Goal: Information Seeking & Learning: Compare options

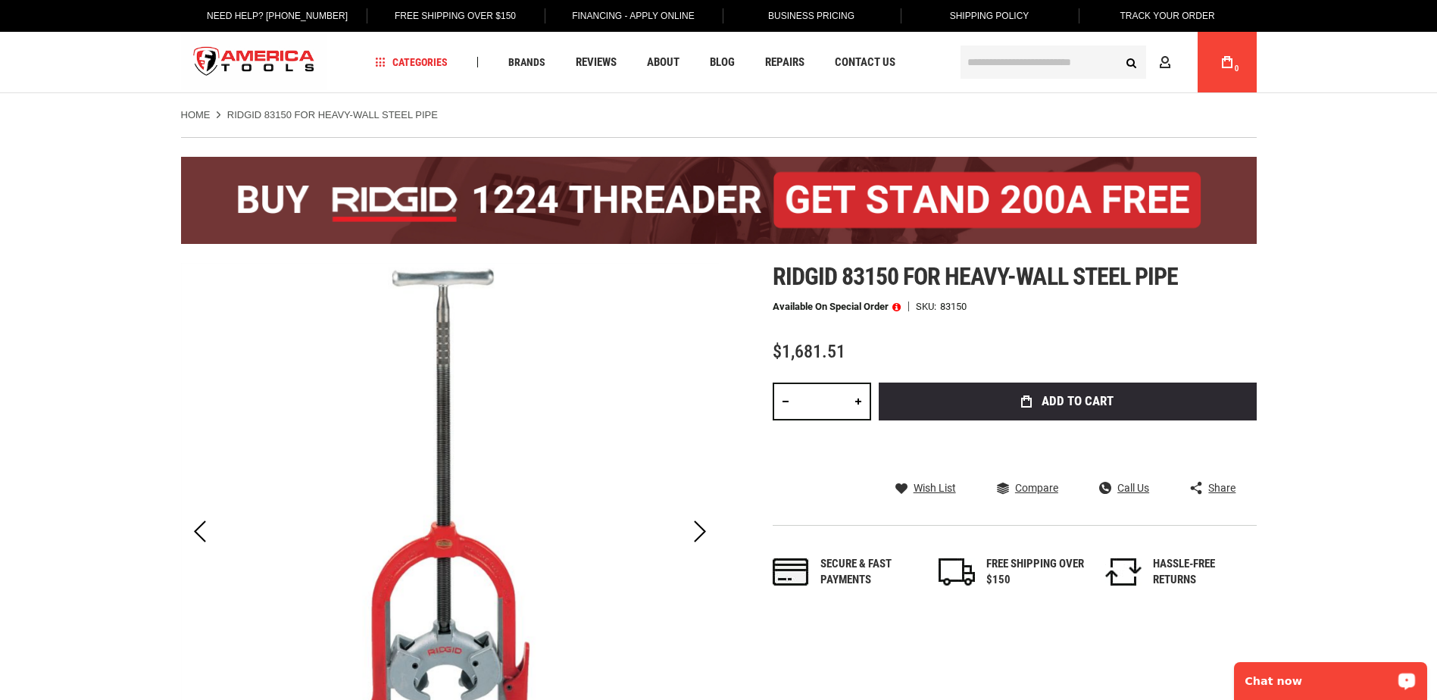
drag, startPoint x: 1351, startPoint y: 670, endPoint x: 1345, endPoint y: 683, distance: 14.2
click at [1345, 683] on p "Chat now" at bounding box center [1320, 681] width 150 height 12
click at [899, 490] on link "Wish List" at bounding box center [925, 488] width 61 height 14
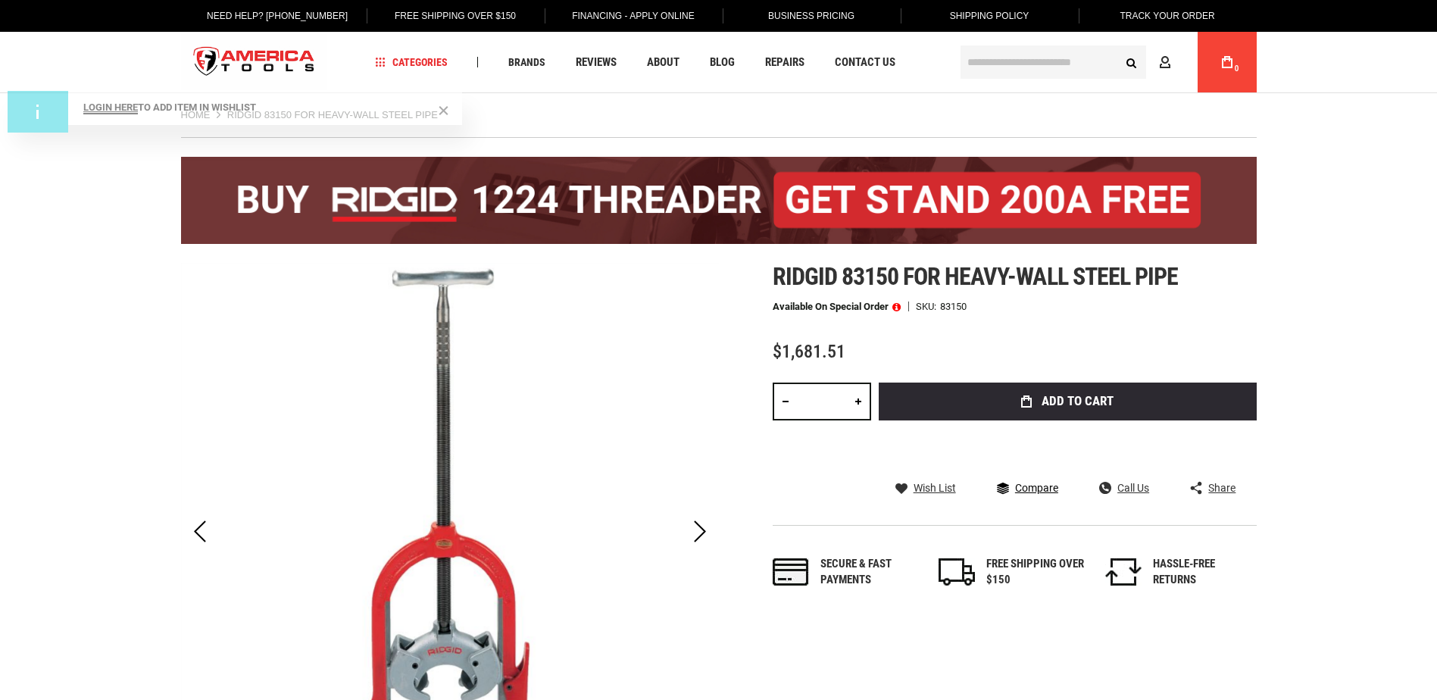
click at [1026, 486] on span "Compare" at bounding box center [1036, 488] width 43 height 11
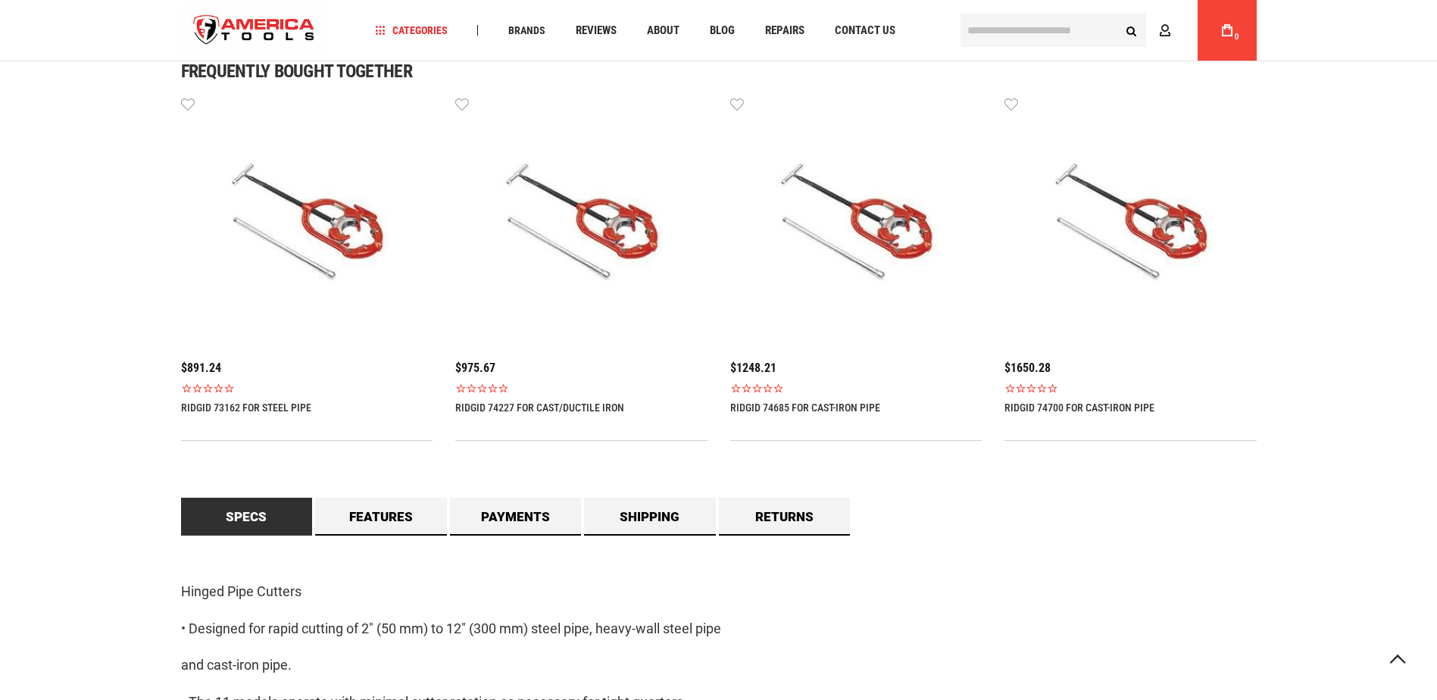
scroll to position [985, 0]
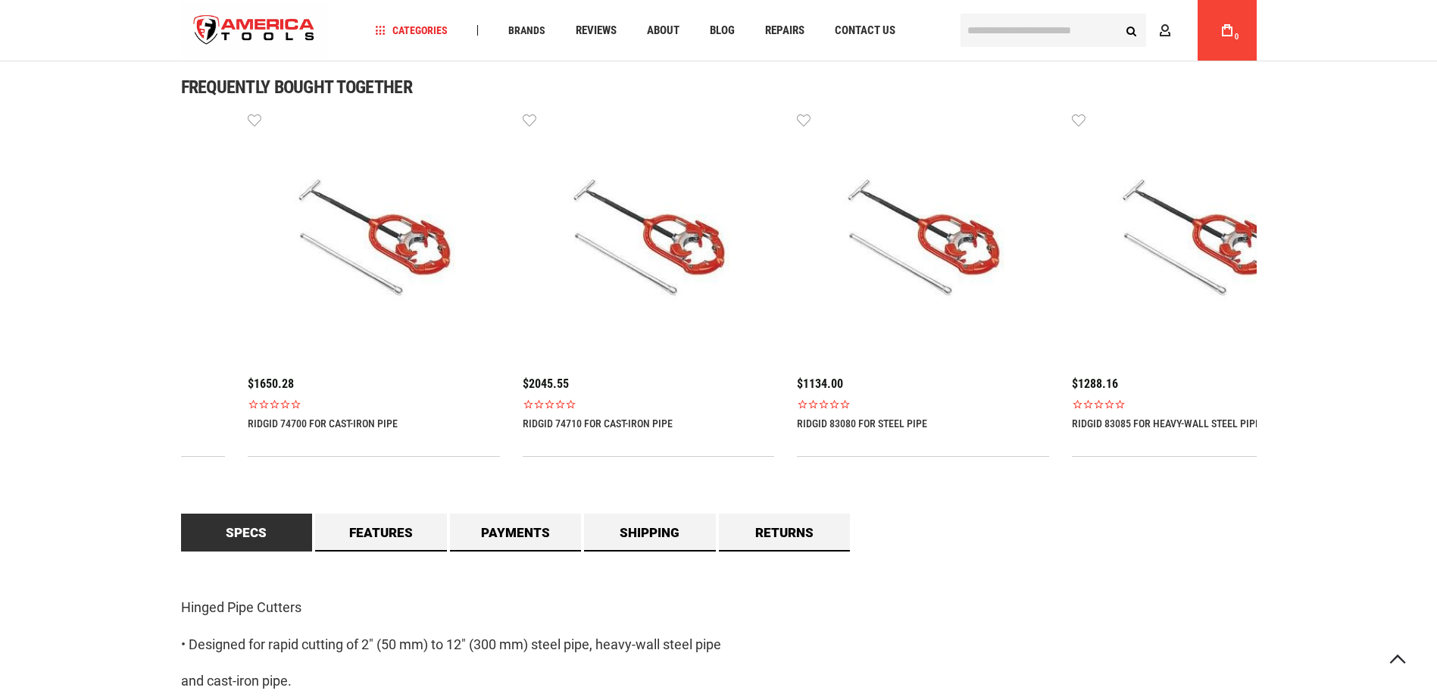
drag, startPoint x: 970, startPoint y: 343, endPoint x: 214, endPoint y: 370, distance: 757.3
click at [214, 370] on div "$1248.21 RIDGID 74685 FOR CAST-IRON PIPE Wish List" at bounding box center [99, 272] width 252 height 322
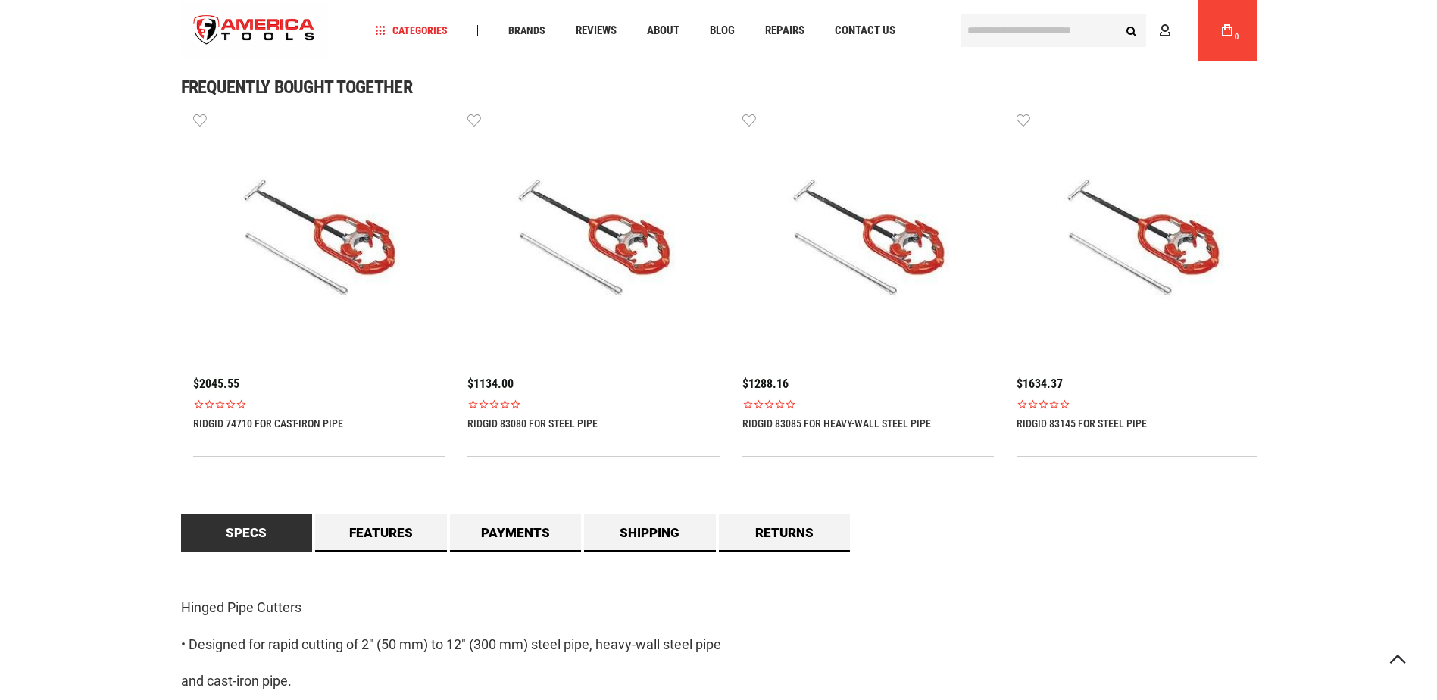
drag, startPoint x: 804, startPoint y: 370, endPoint x: 541, endPoint y: 370, distance: 262.9
click at [541, 370] on div "$1134.00 RIDGID 83080 FOR STEEL PIPE Wish List" at bounding box center [593, 272] width 252 height 322
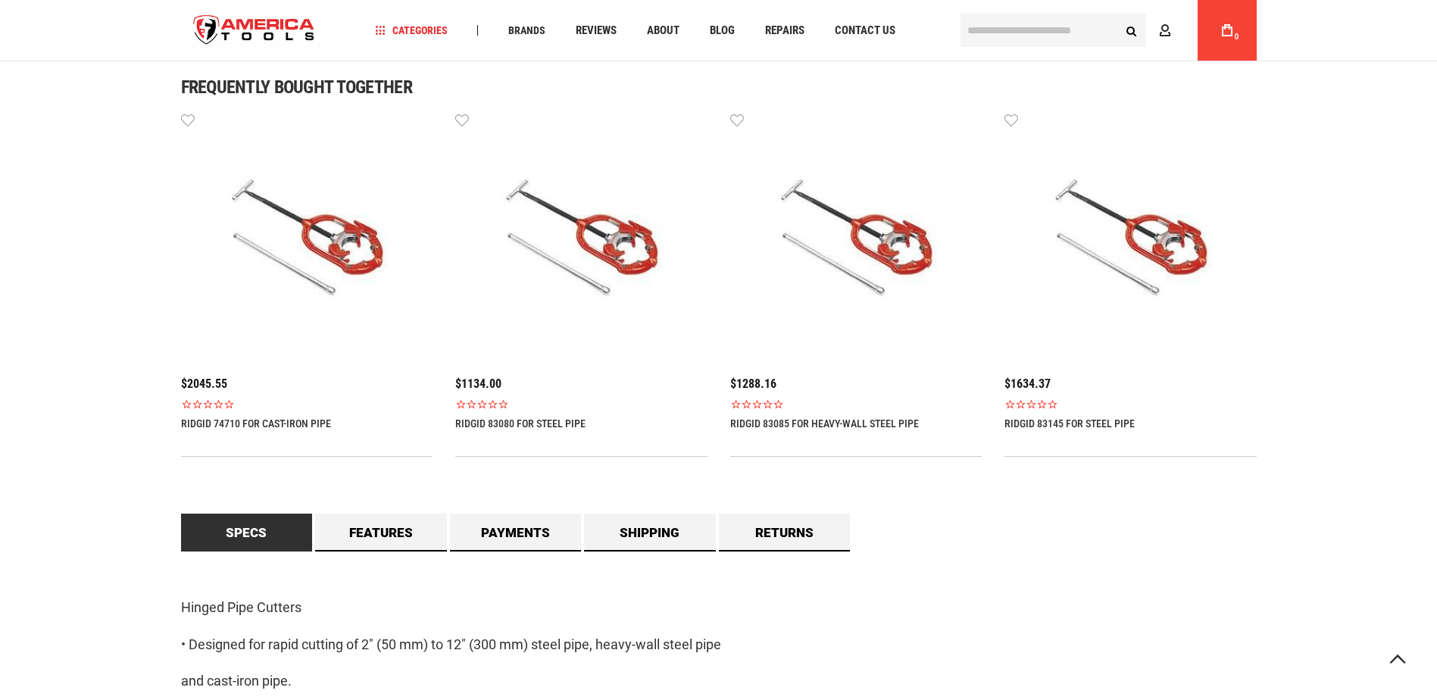
drag, startPoint x: 598, startPoint y: 82, endPoint x: 598, endPoint y: 316, distance: 234.1
click at [598, 316] on div "Frequently bought together $891.24 RIDGID 73162 FOR STEEL PIPE Wish List $975.6…" at bounding box center [719, 267] width 1076 height 379
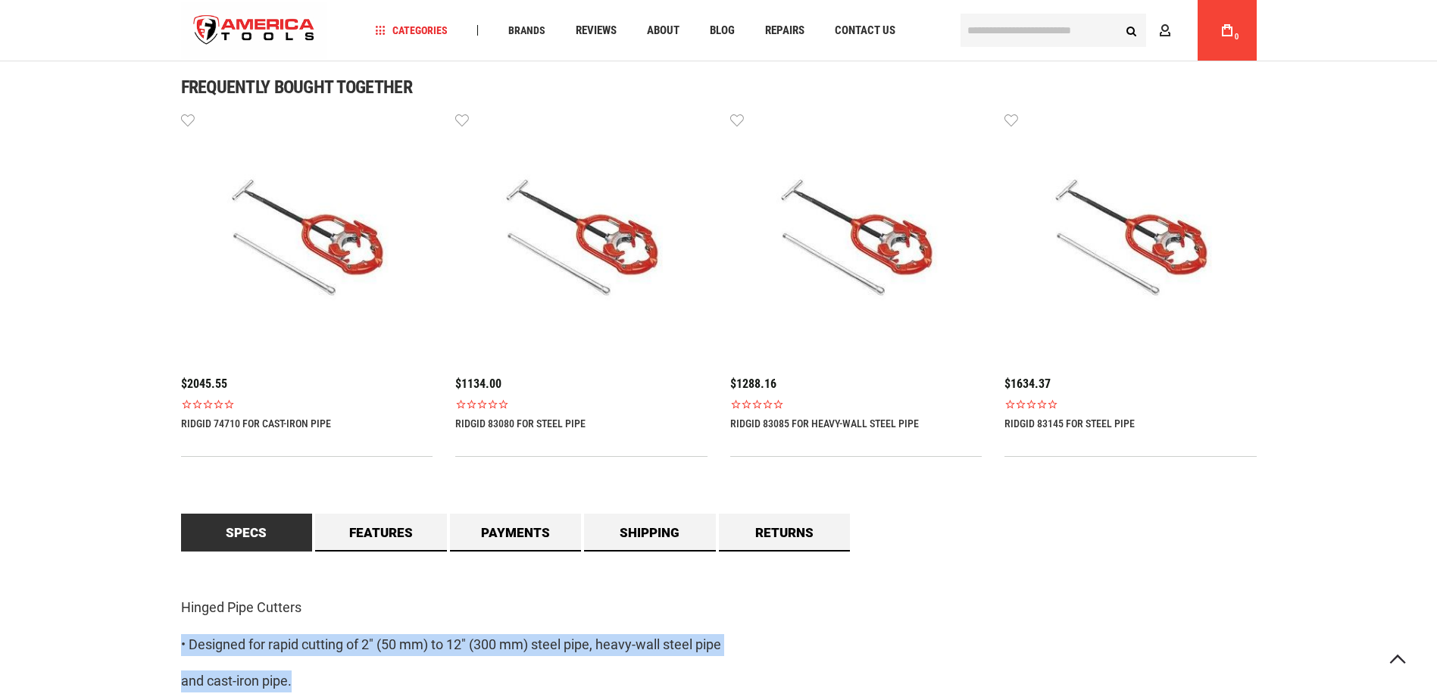
drag, startPoint x: 1029, startPoint y: 512, endPoint x: 1029, endPoint y: 680, distance: 168.2
click at [1029, 680] on div "Free online consultation Lifetime warranty Certified Distributor 45 day Guarant…" at bounding box center [719, 406] width 1076 height 942
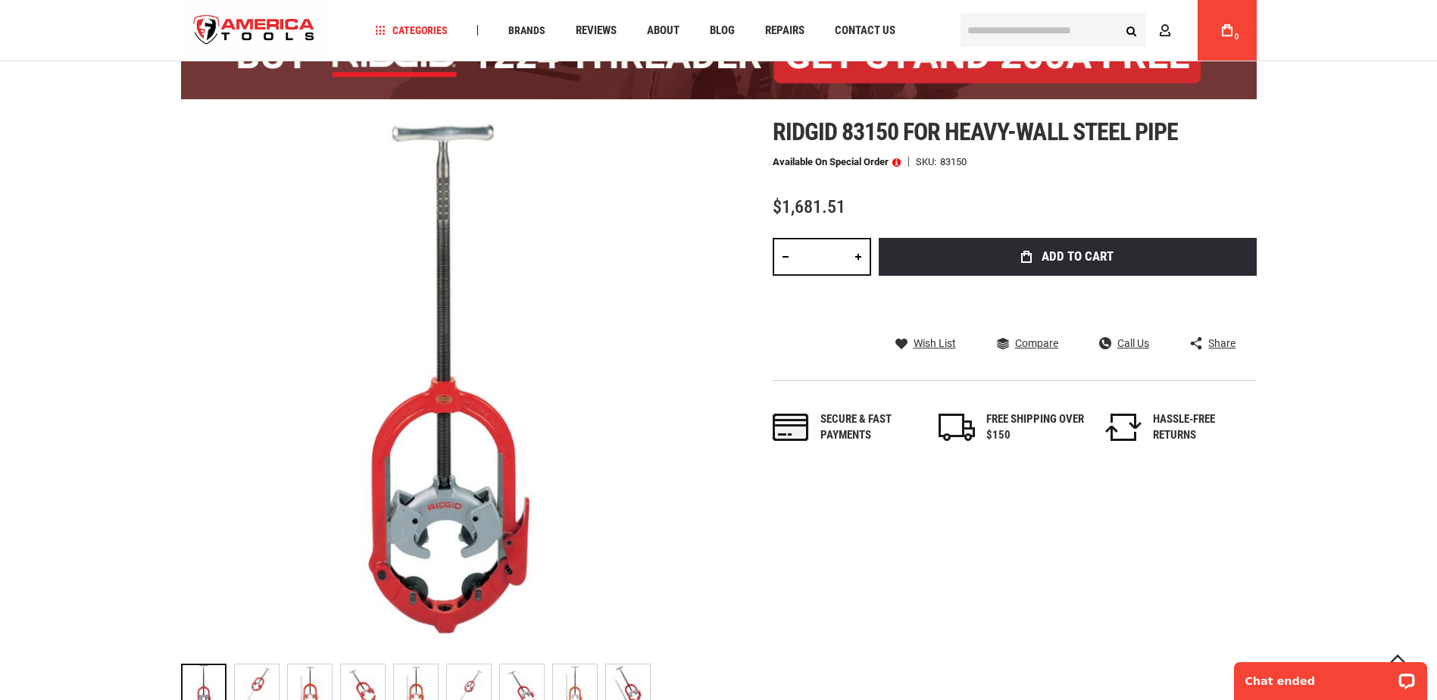
scroll to position [67, 0]
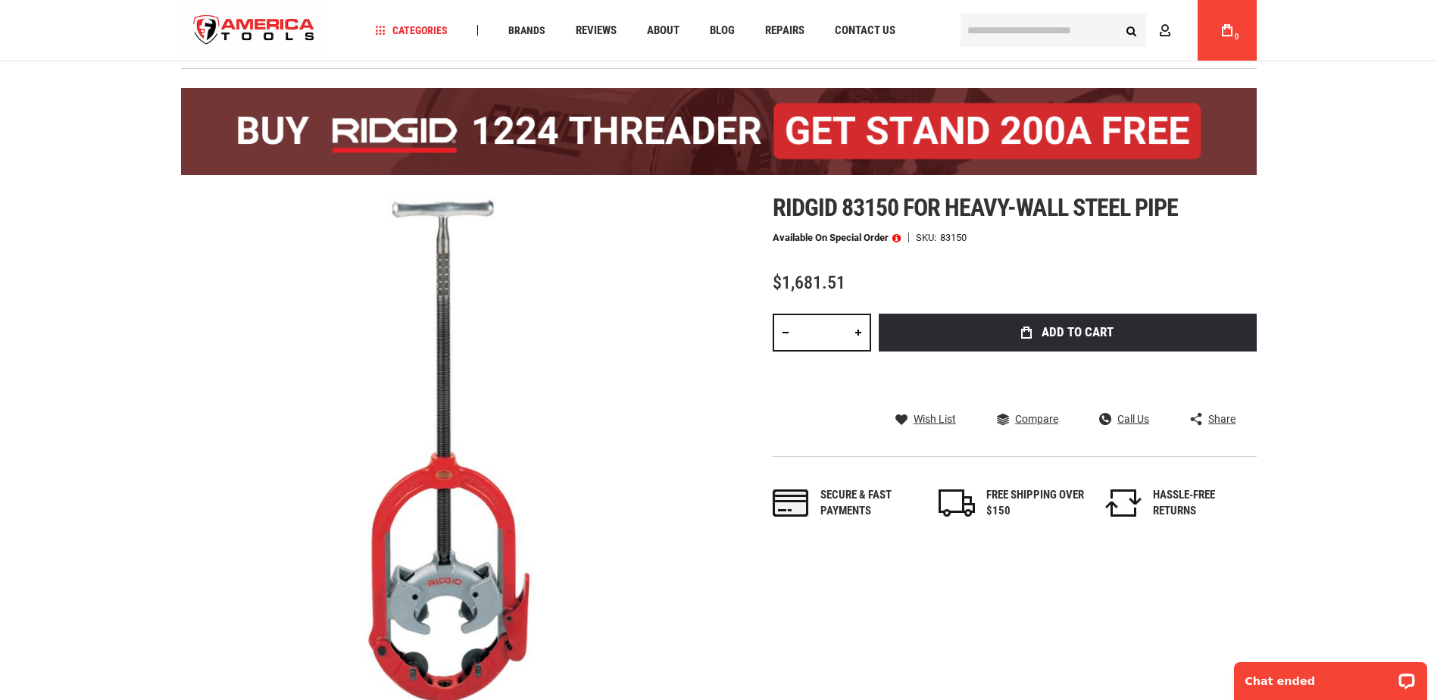
click at [1222, 417] on span "Share" at bounding box center [1221, 419] width 27 height 11
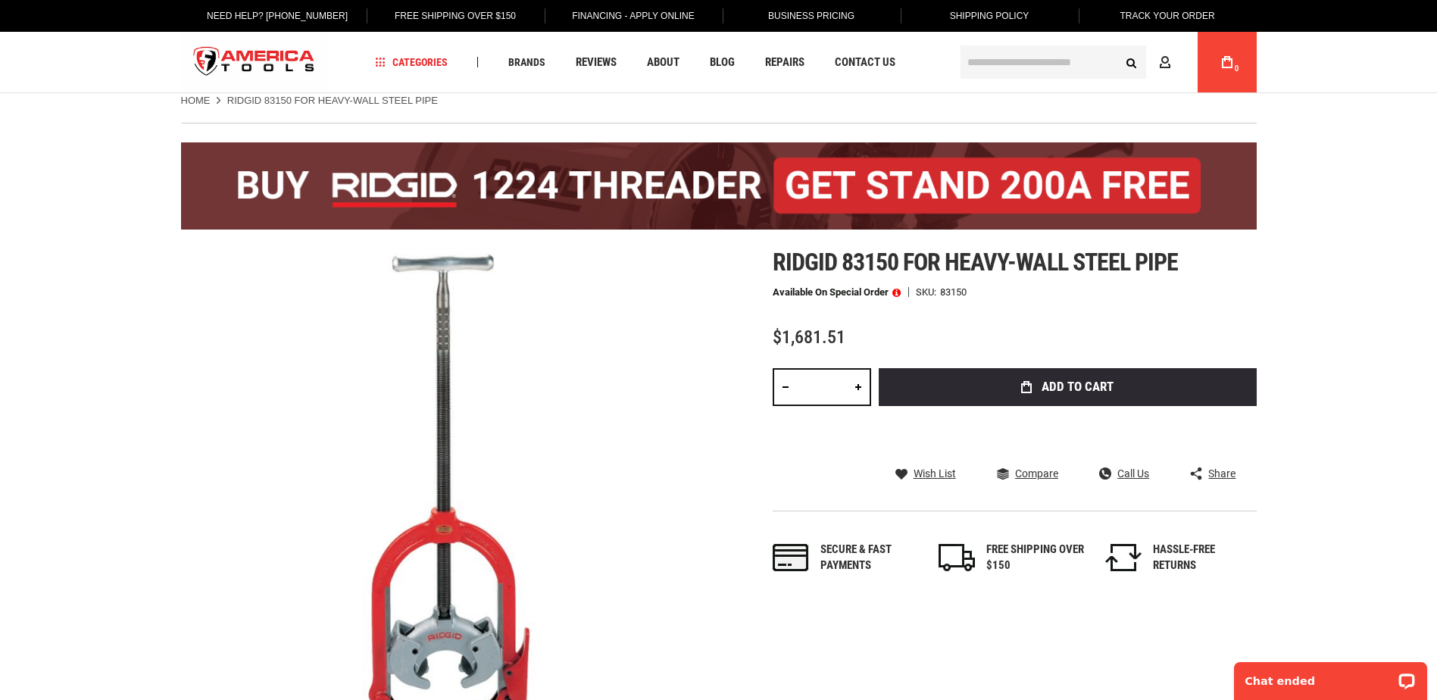
scroll to position [0, 0]
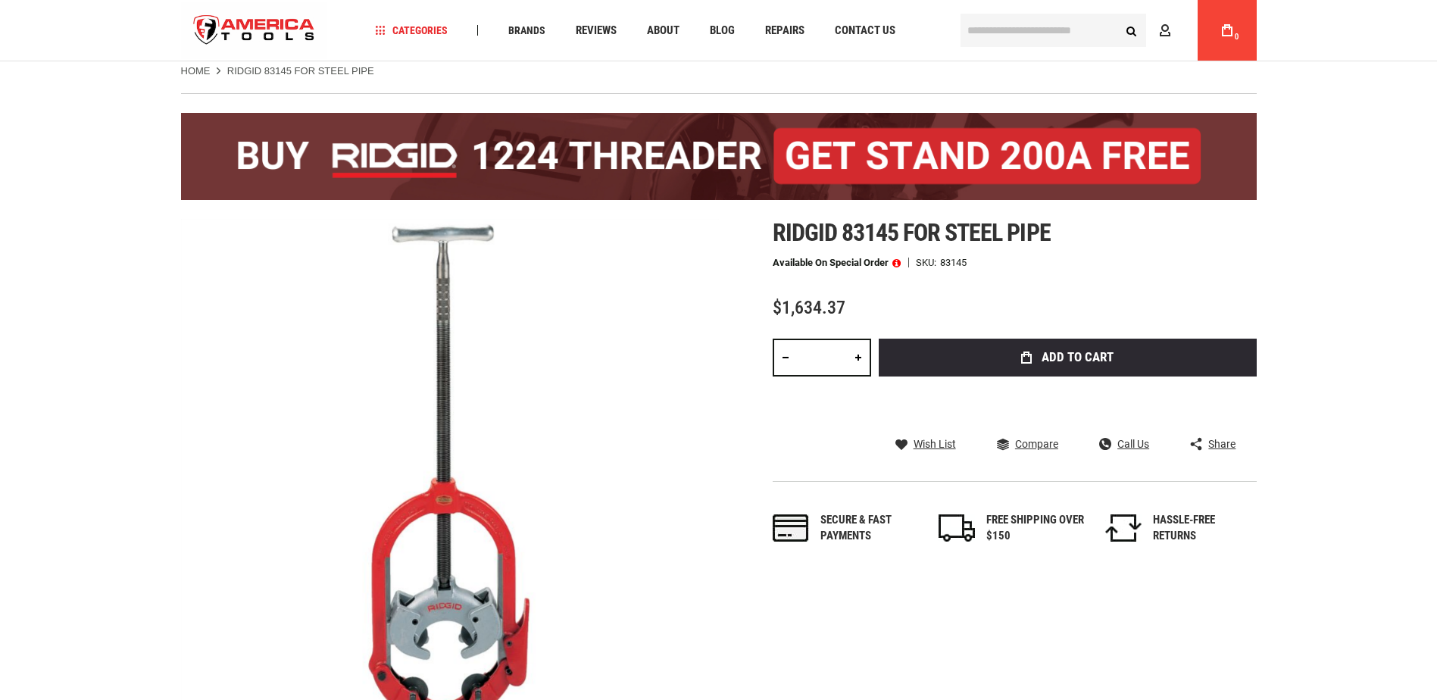
scroll to position [76, 0]
